Goal: Transaction & Acquisition: Download file/media

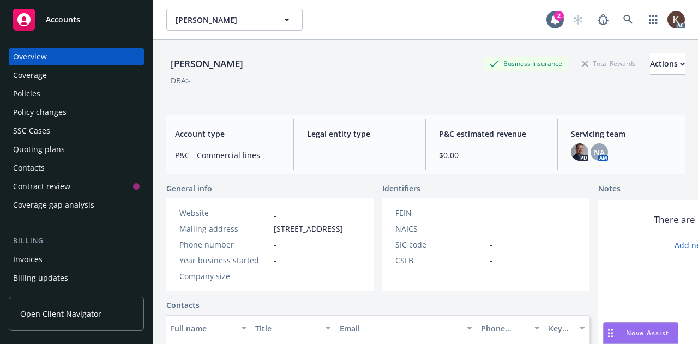
scroll to position [26, 0]
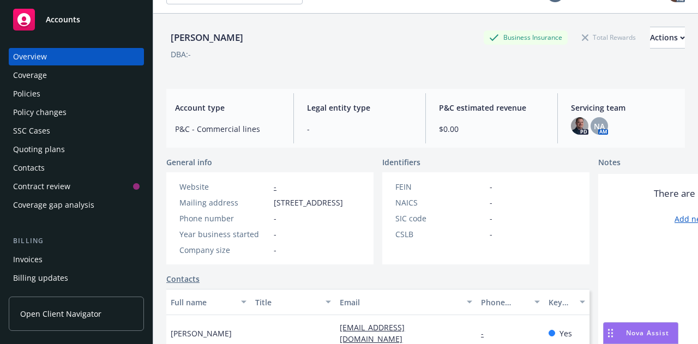
drag, startPoint x: 460, startPoint y: 339, endPoint x: 330, endPoint y: 35, distance: 329.7
click at [330, 35] on div "[PERSON_NAME] Business Insurance Total Rewards Actions" at bounding box center [425, 38] width 518 height 22
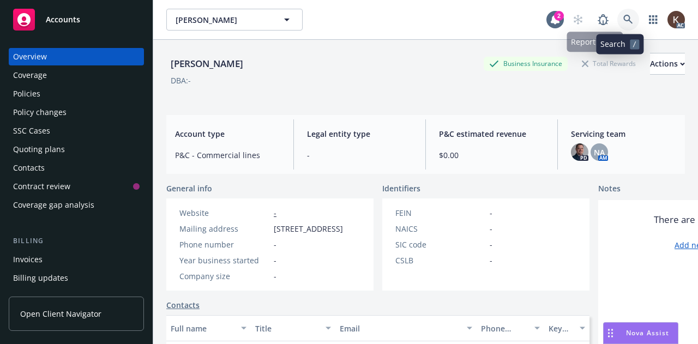
click at [617, 19] on link at bounding box center [628, 20] width 22 height 22
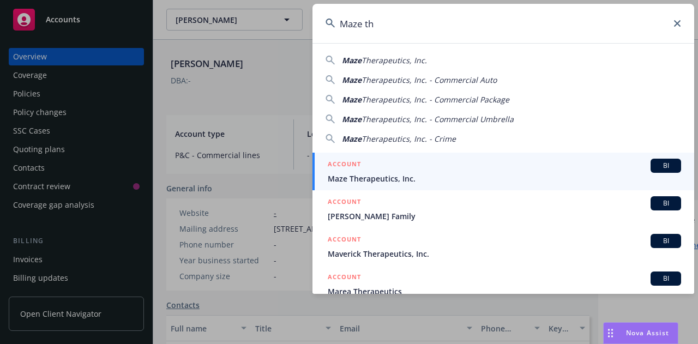
type input "Maze th"
click at [357, 173] on span "Maze Therapeutics, Inc." at bounding box center [504, 178] width 353 height 11
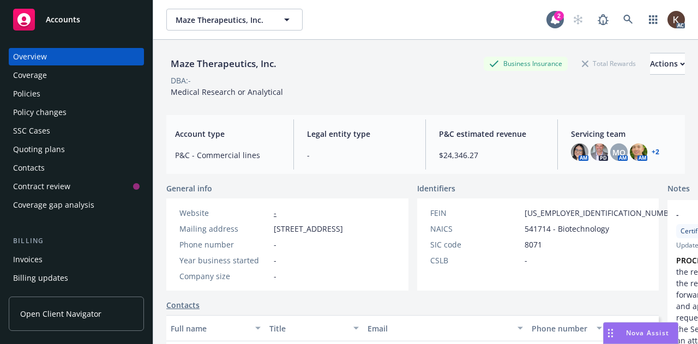
click at [50, 95] on div "Policies" at bounding box center [76, 93] width 126 height 17
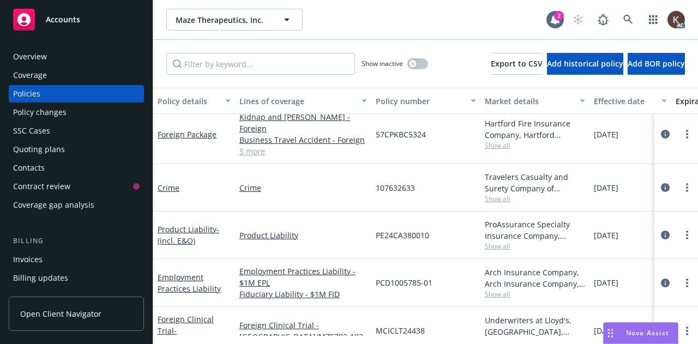
scroll to position [334, 0]
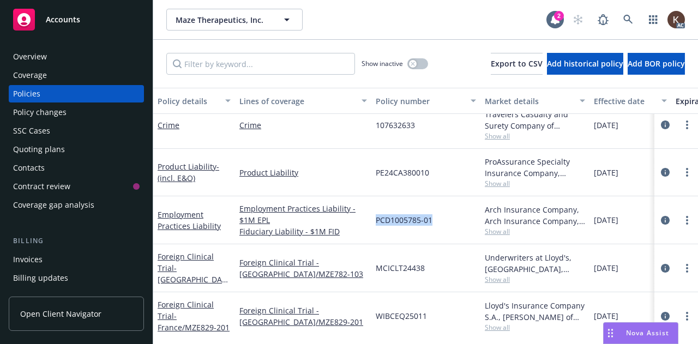
drag, startPoint x: 374, startPoint y: 206, endPoint x: 432, endPoint y: 213, distance: 58.3
click at [432, 213] on div "PCD1005785-01" at bounding box center [425, 220] width 109 height 48
copy span "PCD1005785-01"
click at [177, 213] on link "Employment Practices Liability" at bounding box center [189, 220] width 63 height 22
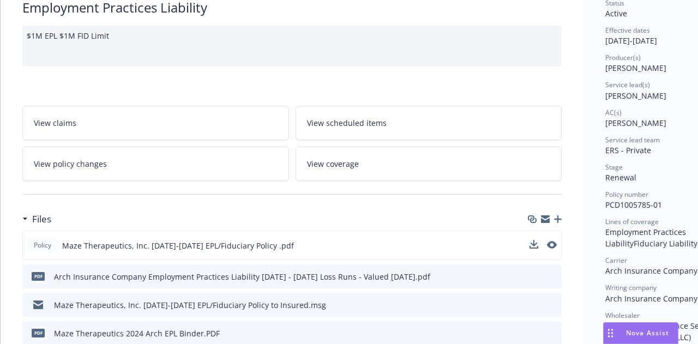
scroll to position [92, 0]
click at [531, 244] on icon "download file" at bounding box center [532, 244] width 9 height 9
